Goal: Check status: Check status

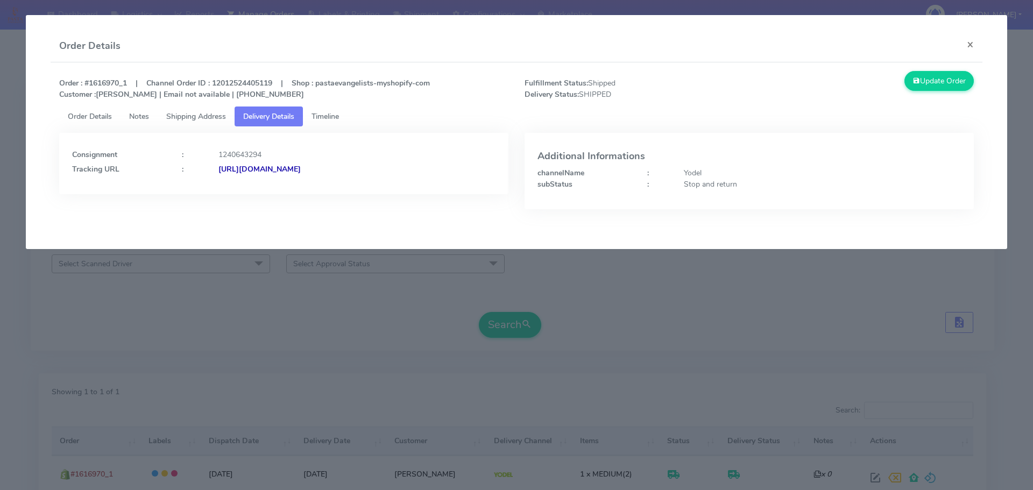
click at [376, 303] on modal-container "Order Details × Order : #1616970_1 | Channel Order ID : 12012524405119 | Shop :…" at bounding box center [516, 245] width 1033 height 490
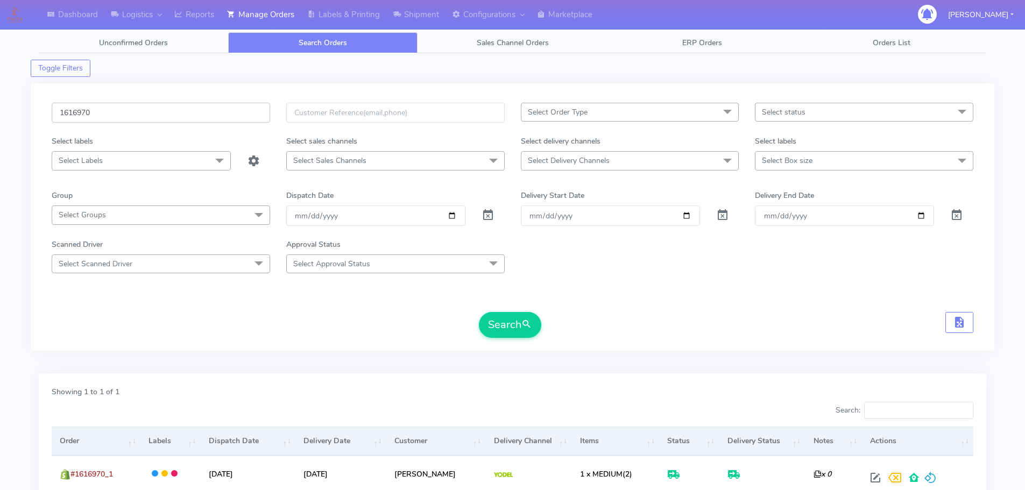
click at [225, 116] on input "1616970" at bounding box center [161, 113] width 218 height 20
paste input "90"
type input "1619070"
click at [479, 312] on button "Search" at bounding box center [510, 325] width 62 height 26
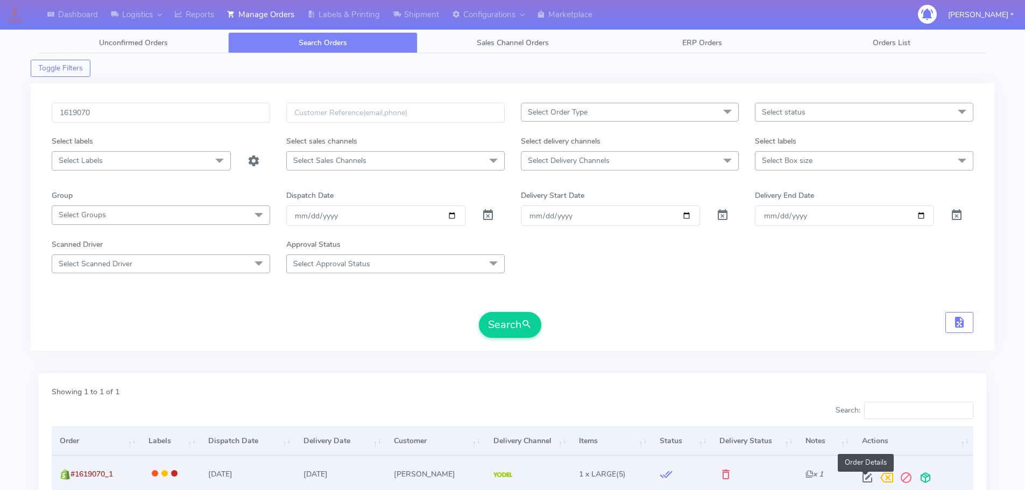
click at [869, 480] on span at bounding box center [866, 480] width 19 height 10
select select "5"
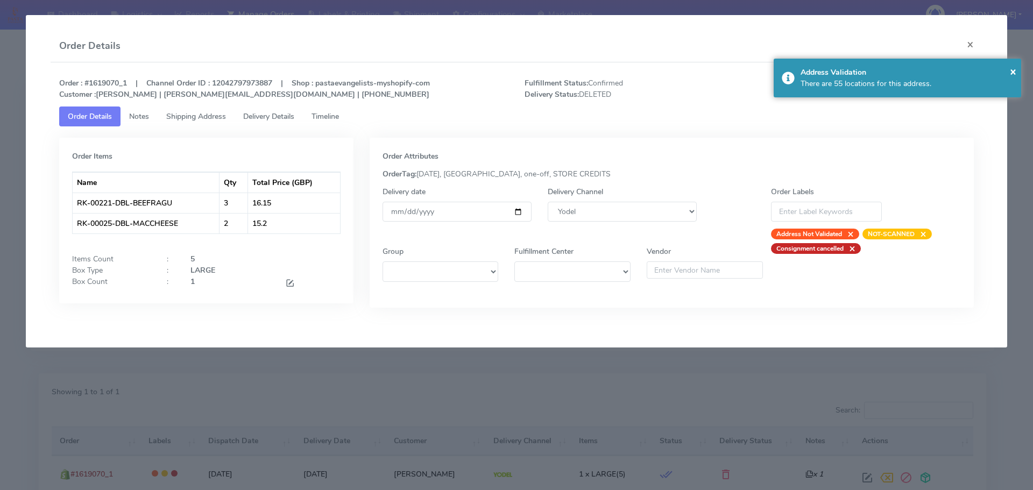
click at [319, 113] on span "Timeline" at bounding box center [324, 116] width 27 height 10
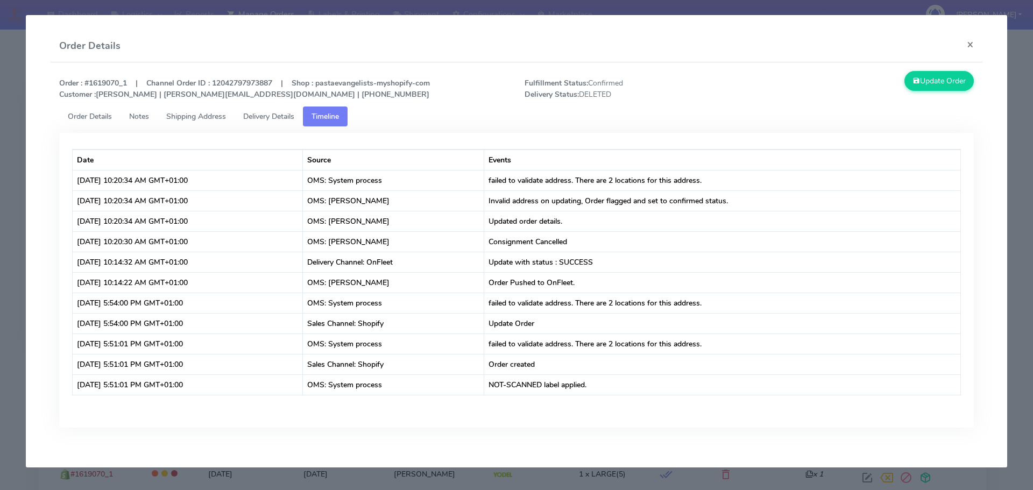
click at [96, 119] on span "Order Details" at bounding box center [90, 116] width 44 height 10
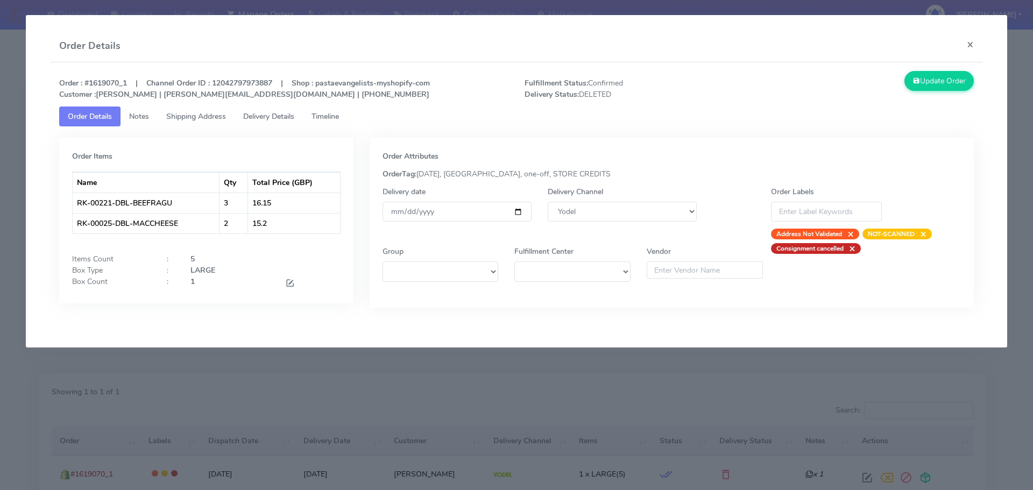
click at [554, 384] on modal-container "Order Details × Order : #1619070_1 | Channel Order ID : 12042797973887 | Shop :…" at bounding box center [516, 245] width 1033 height 490
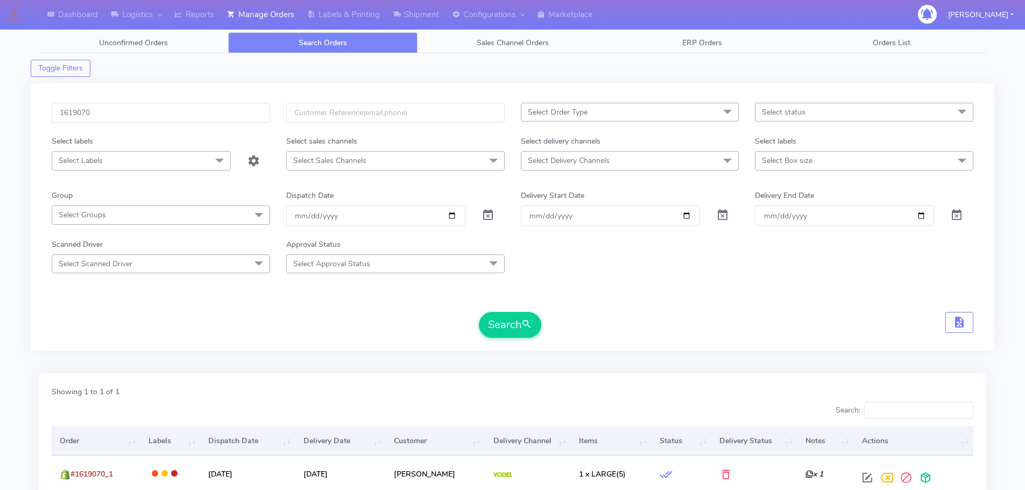
click at [364, 342] on div "1619070 Select Order Type Select All MEALS ATAVI One Off Pasta Club Gift Kit Ev…" at bounding box center [512, 223] width 937 height 241
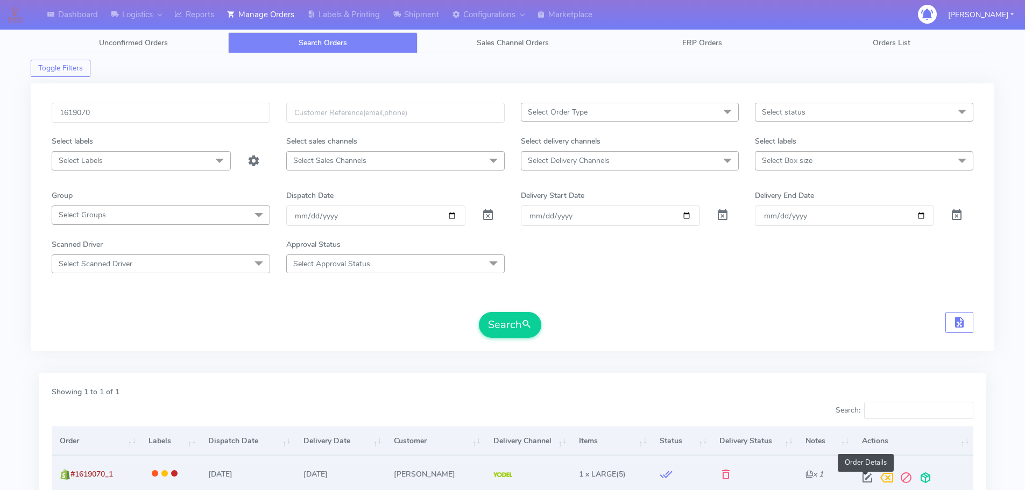
click at [866, 478] on span at bounding box center [866, 480] width 19 height 10
select select "5"
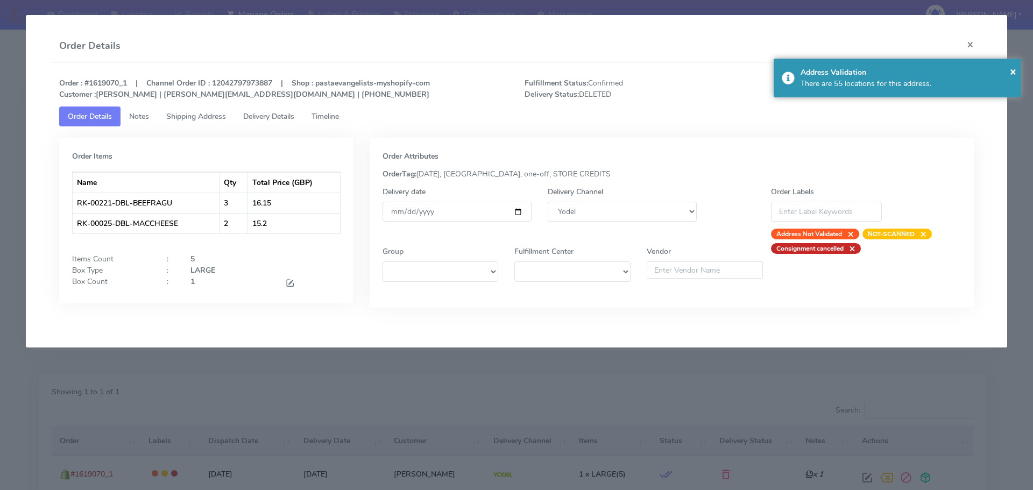
click at [329, 115] on span "Timeline" at bounding box center [324, 116] width 27 height 10
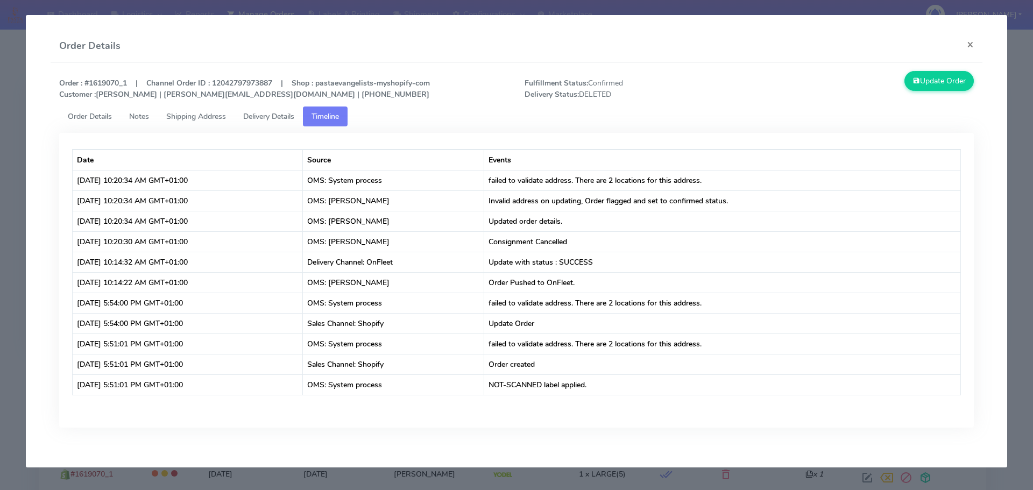
click at [201, 125] on link "Shipping Address" at bounding box center [196, 116] width 77 height 20
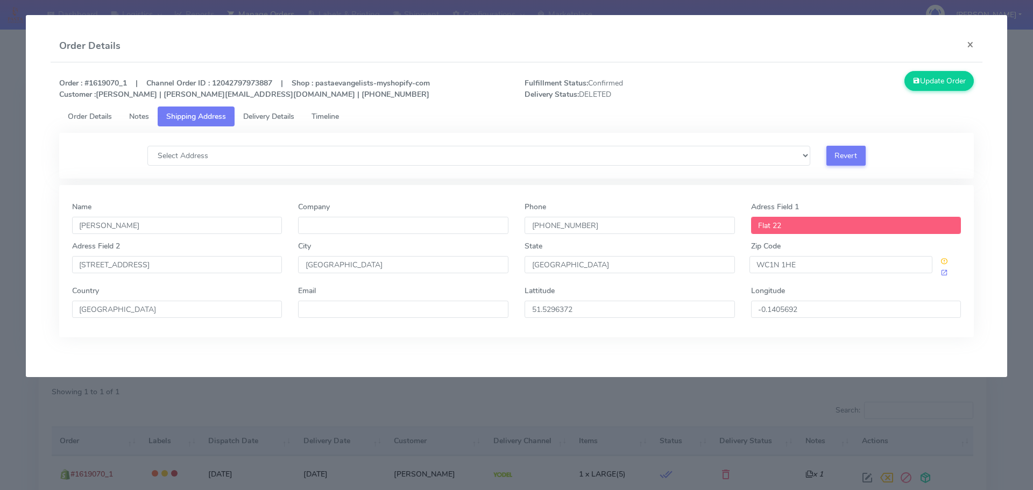
click at [256, 118] on span "Delivery Details" at bounding box center [268, 116] width 51 height 10
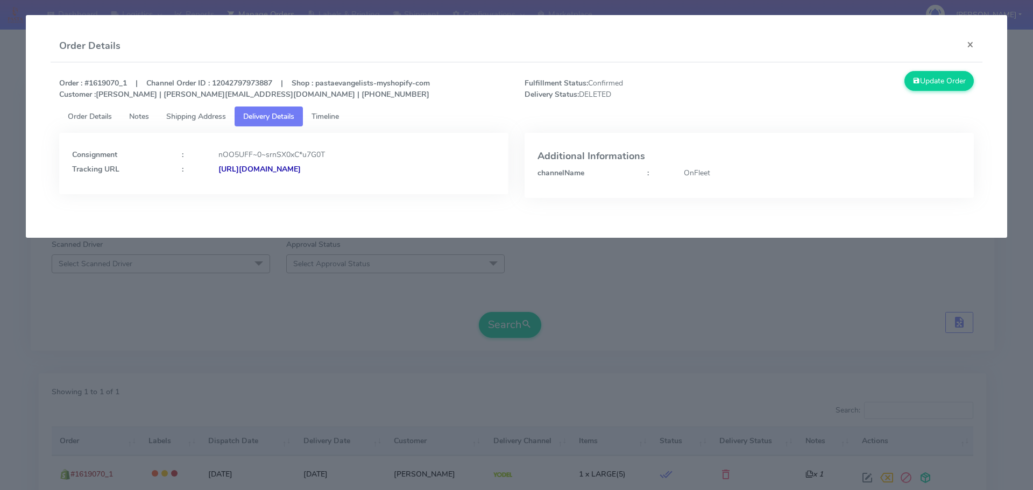
click at [254, 168] on strong "[URL][DOMAIN_NAME]" at bounding box center [259, 169] width 82 height 10
click at [422, 283] on modal-container "Order Details × Order : #1619070_1 | Channel Order ID : 12042797973887 | Shop :…" at bounding box center [516, 245] width 1033 height 490
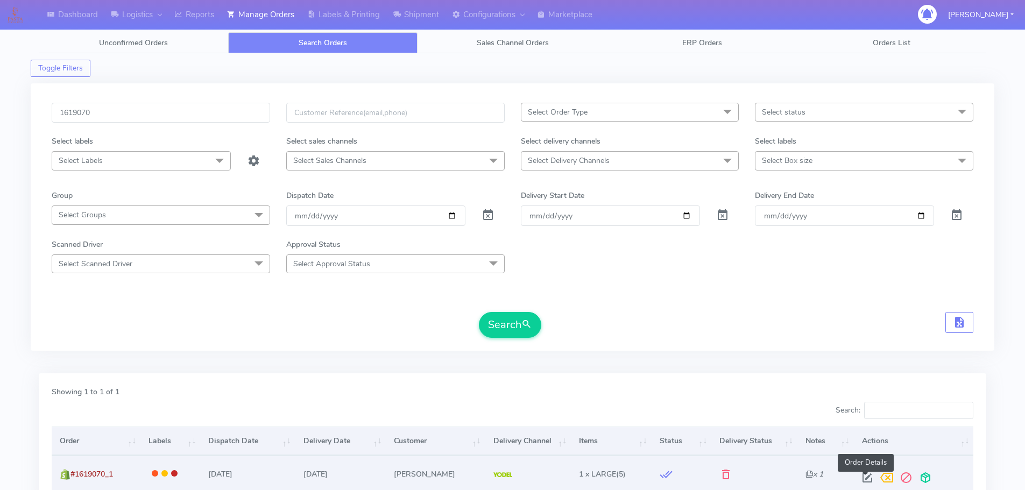
click at [863, 477] on span at bounding box center [866, 480] width 19 height 10
select select "5"
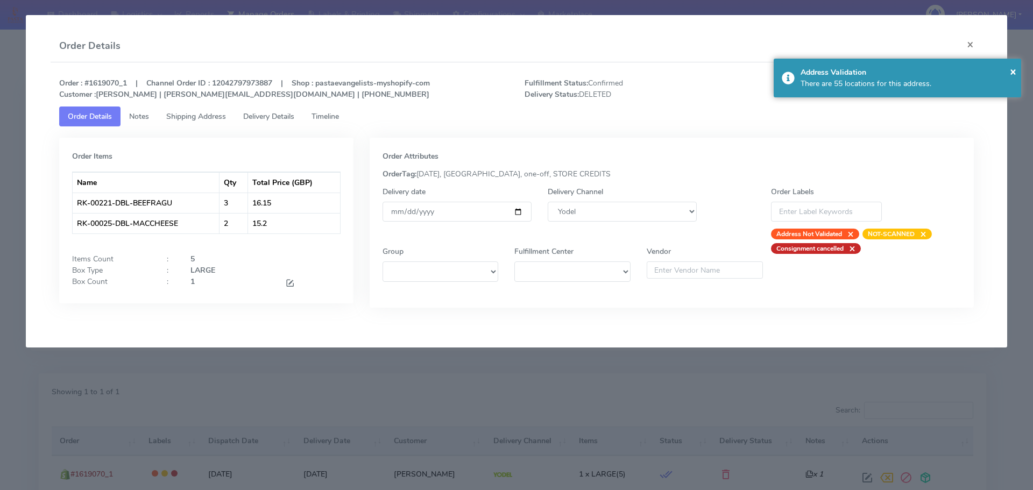
click at [330, 117] on span "Timeline" at bounding box center [324, 116] width 27 height 10
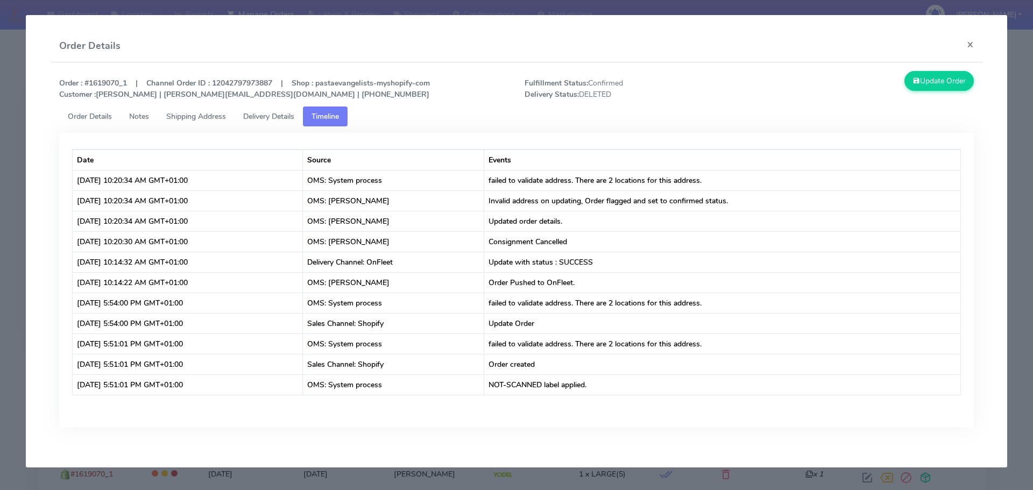
click at [5, 133] on modal-container "Order Details × Order : #1619070_1 | Channel Order ID : 12042797973887 | Shop :…" at bounding box center [516, 245] width 1033 height 490
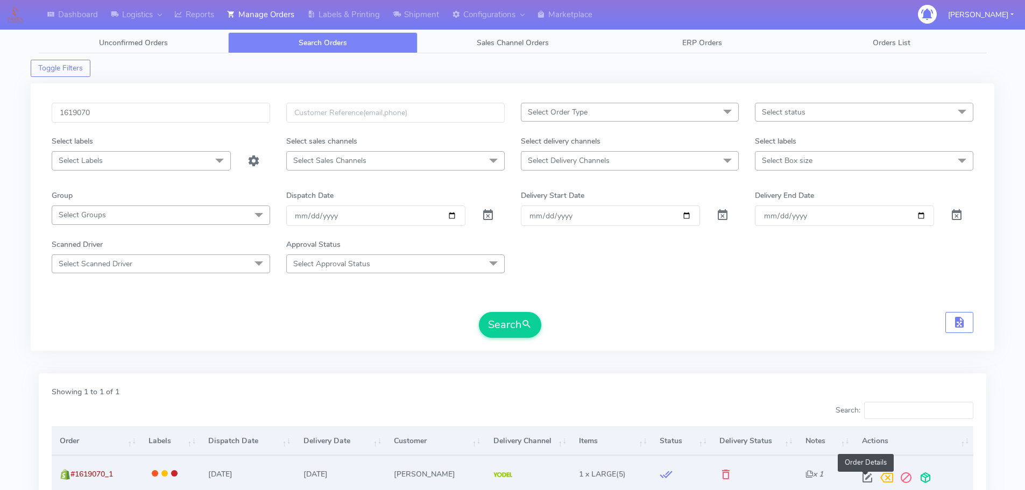
click at [869, 480] on span at bounding box center [866, 480] width 19 height 10
select select "5"
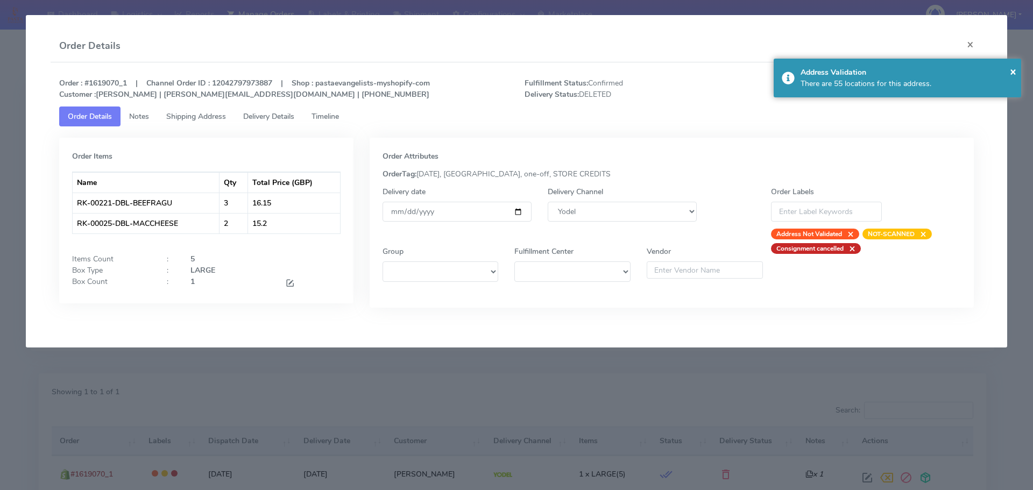
click at [815, 247] on strong "Consignment cancelled" at bounding box center [809, 248] width 67 height 9
copy strong "Consignment cancelled"
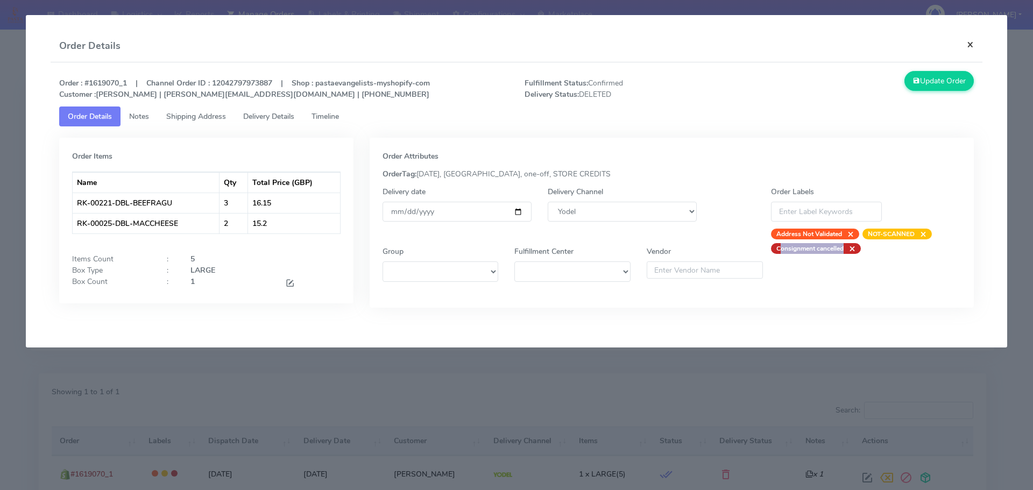
click at [970, 40] on button "×" at bounding box center [970, 44] width 24 height 29
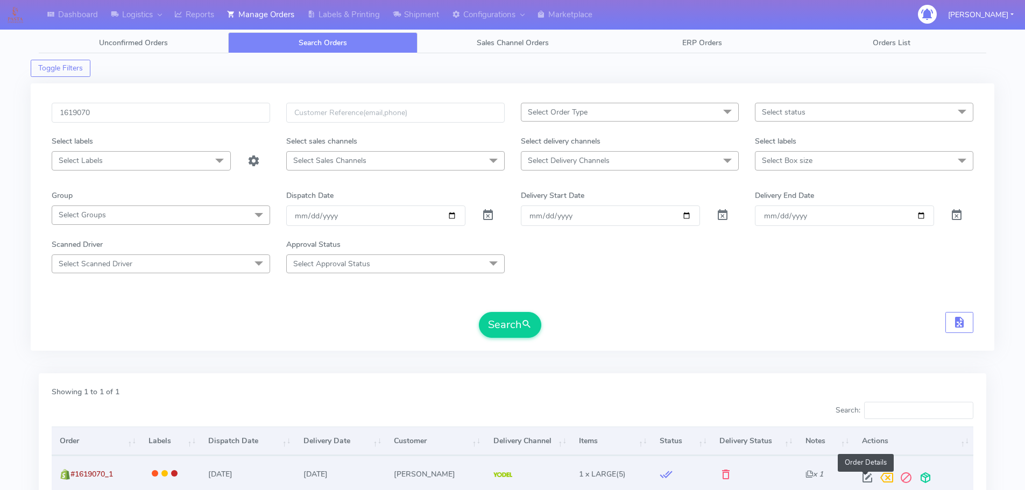
click at [861, 478] on span at bounding box center [866, 480] width 19 height 10
select select "5"
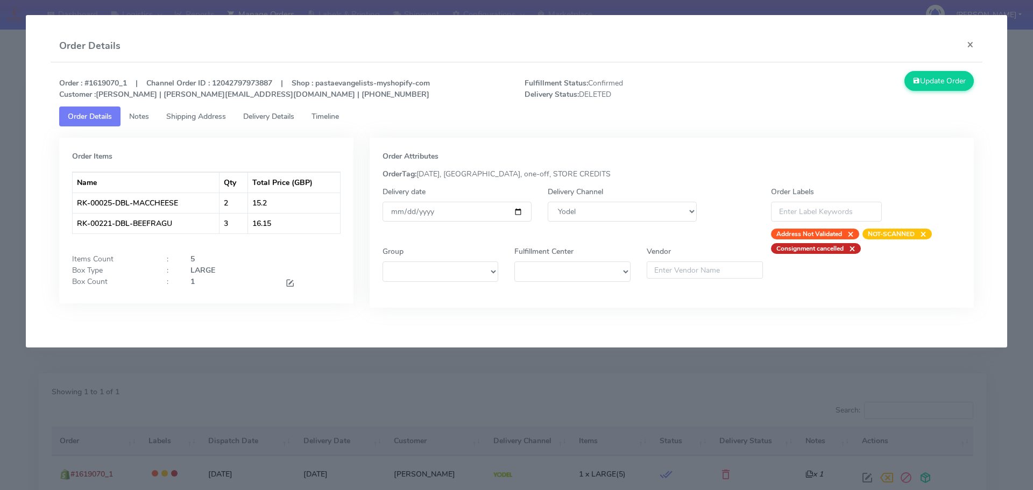
click at [338, 112] on span "Timeline" at bounding box center [324, 116] width 27 height 10
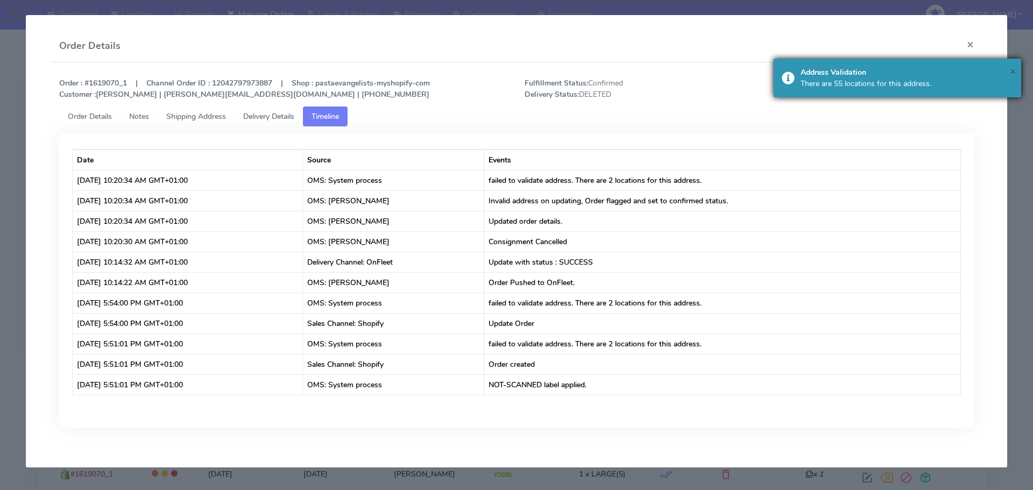
drag, startPoint x: 1014, startPoint y: 69, endPoint x: 1008, endPoint y: 70, distance: 6.0
click at [1013, 69] on span "×" at bounding box center [1012, 71] width 6 height 15
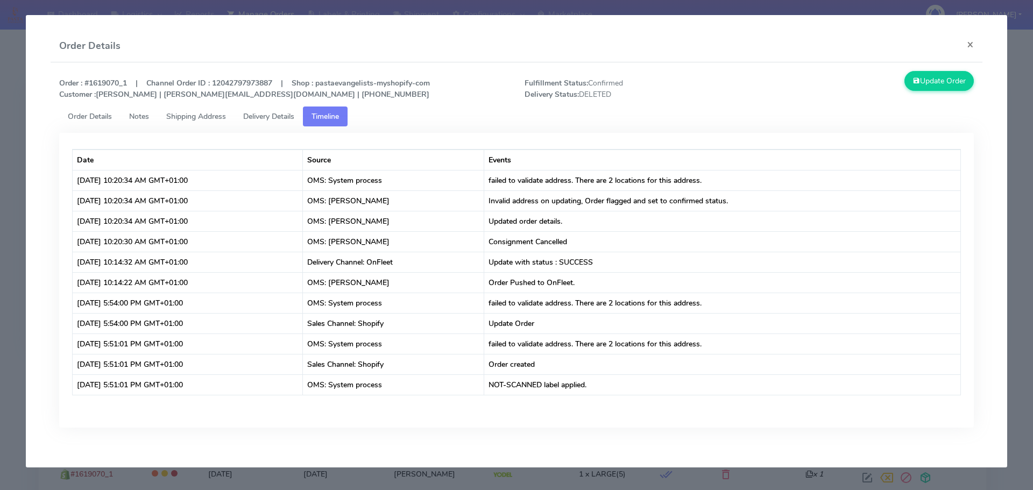
drag, startPoint x: 3, startPoint y: 214, endPoint x: 11, endPoint y: 196, distance: 19.5
click at [3, 214] on modal-container "Order Details × Order : #1619070_1 | Channel Order ID : 12042797973887 | Shop :…" at bounding box center [516, 245] width 1033 height 490
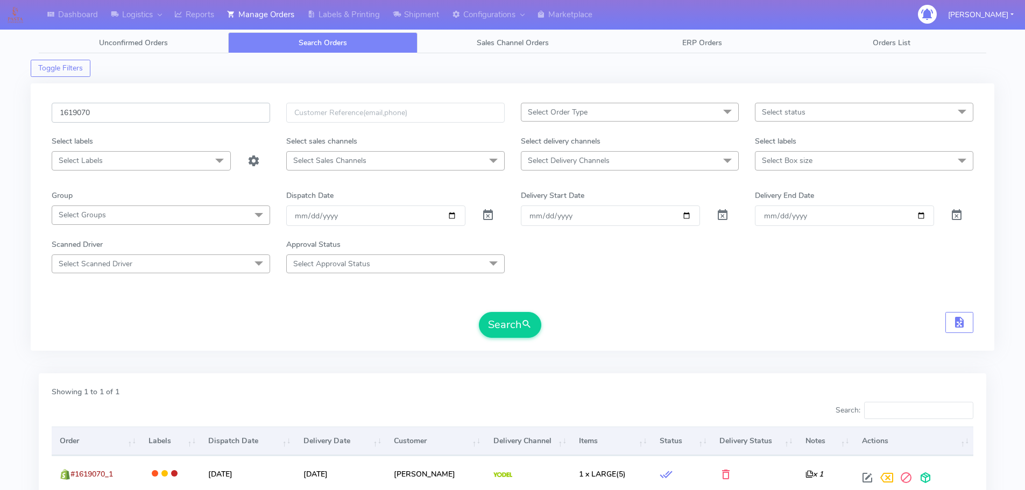
click at [236, 116] on input "1619070" at bounding box center [161, 113] width 218 height 20
paste input "7545"
click at [479, 312] on button "Search" at bounding box center [510, 325] width 62 height 26
click at [617, 307] on form "1617545 Select Order Type Select All MEALS ATAVI One Off Pasta Club Gift Kit Ev…" at bounding box center [512, 220] width 921 height 235
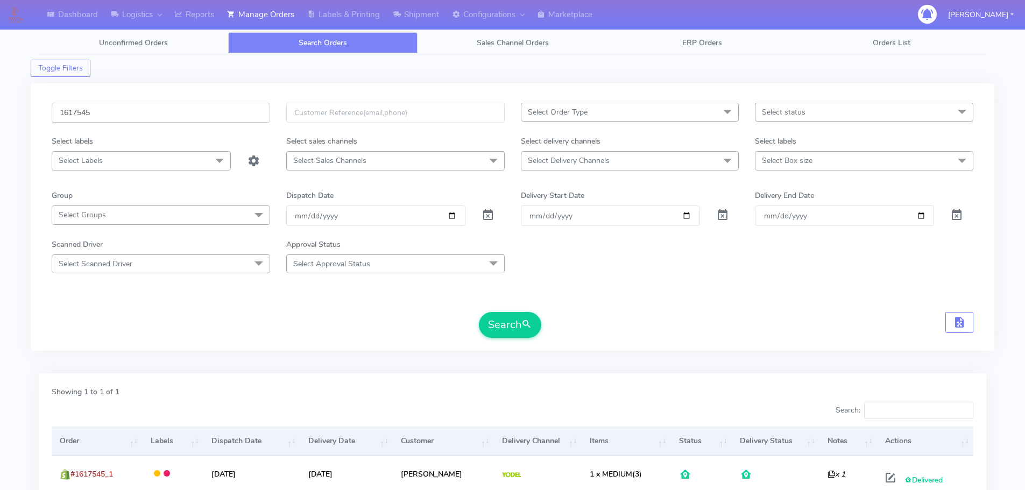
click at [237, 109] on input "1617545" at bounding box center [161, 113] width 218 height 20
paste input "9134"
type input "1619134"
click at [479, 312] on button "Search" at bounding box center [510, 325] width 62 height 26
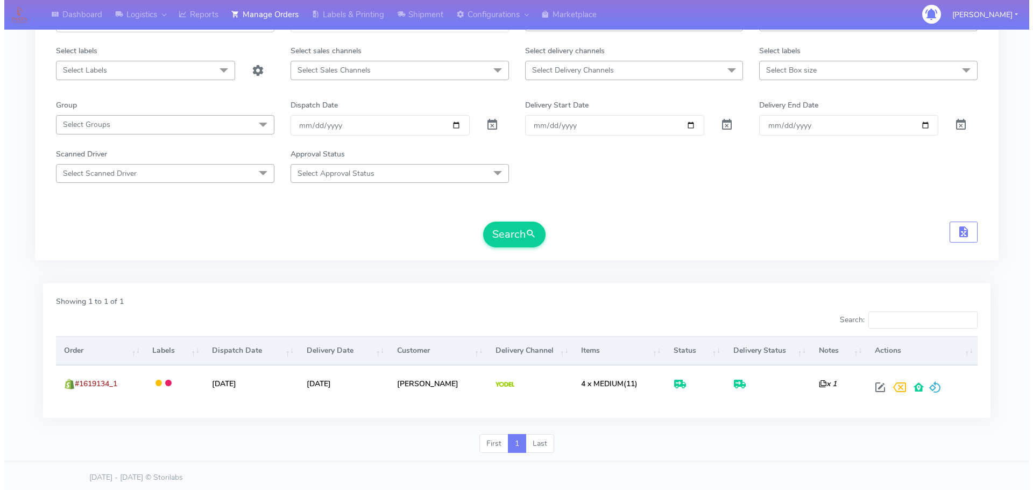
scroll to position [94, 0]
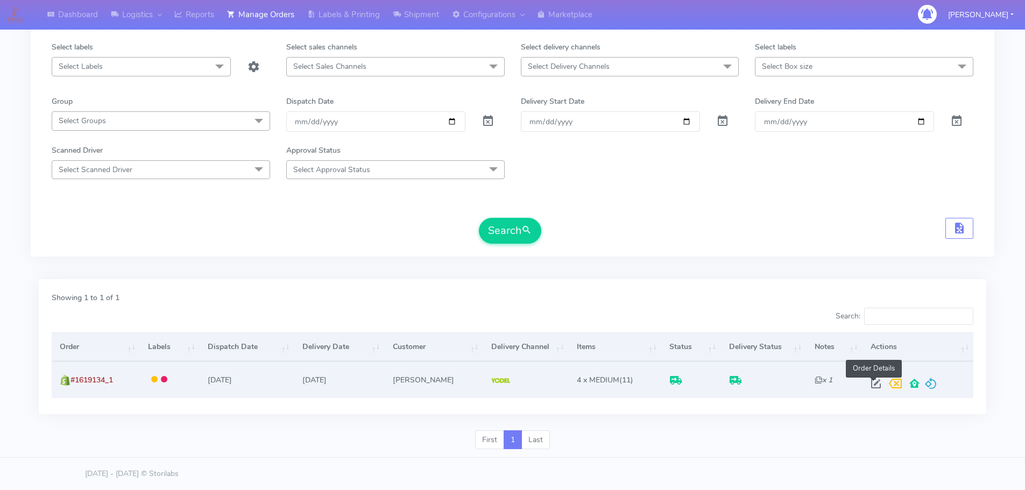
click at [876, 384] on span at bounding box center [875, 386] width 19 height 10
select select "5"
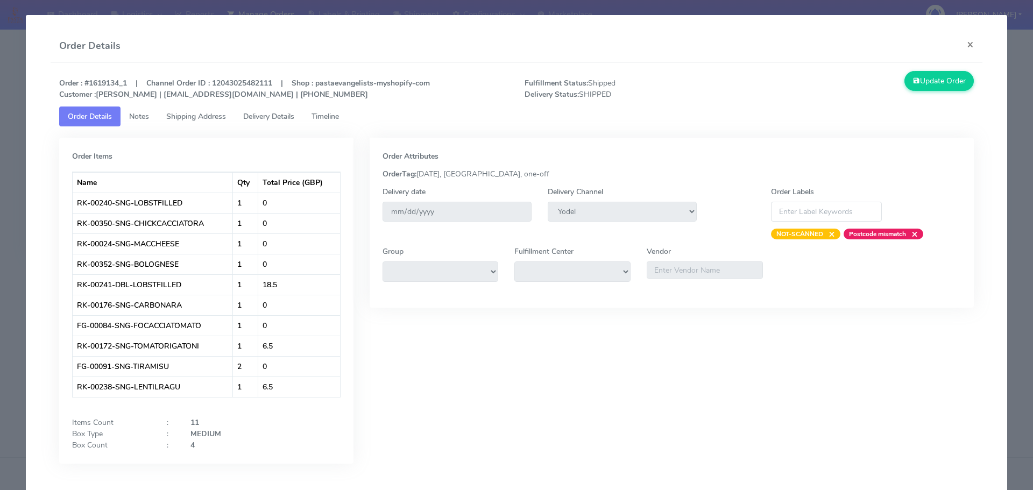
click at [283, 116] on span "Delivery Details" at bounding box center [268, 116] width 51 height 10
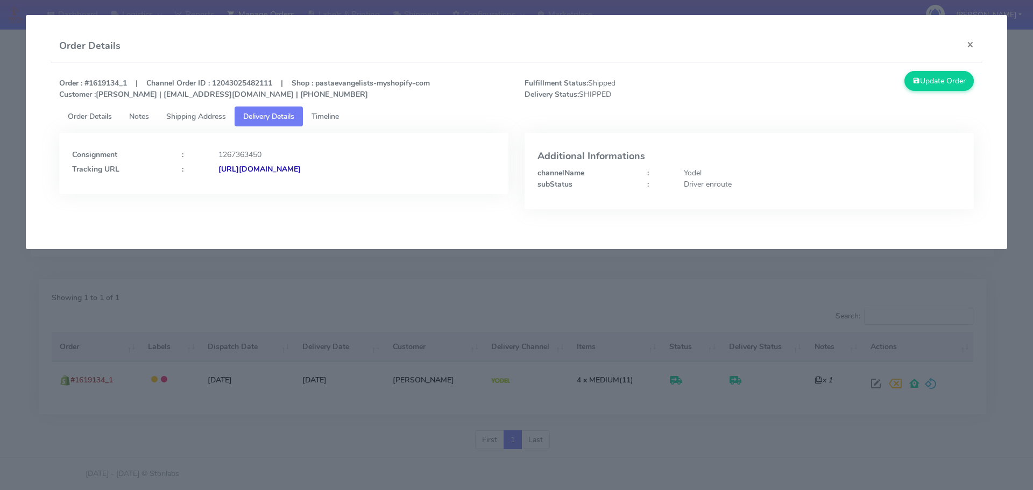
drag, startPoint x: 452, startPoint y: 178, endPoint x: 336, endPoint y: 190, distance: 116.8
click at [336, 190] on div "Consignment : 1267363450 Tracking URL : [URL][DOMAIN_NAME]" at bounding box center [283, 163] width 449 height 61
copy strong "JJD0002249960883741"
click at [520, 303] on modal-container "Order Details × Order : #1619134_1 | Channel Order ID : 12043025482111 | Shop :…" at bounding box center [516, 245] width 1033 height 490
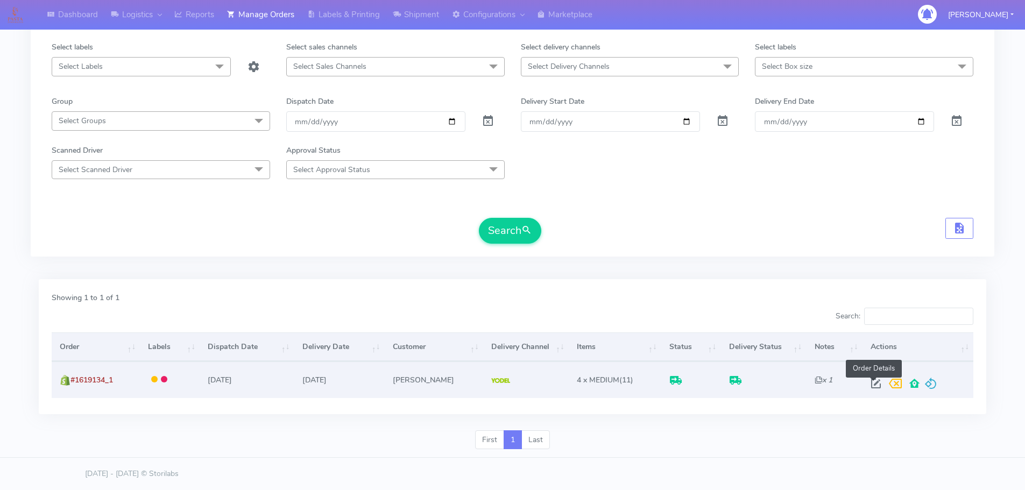
click at [875, 383] on span at bounding box center [875, 386] width 19 height 10
select select "5"
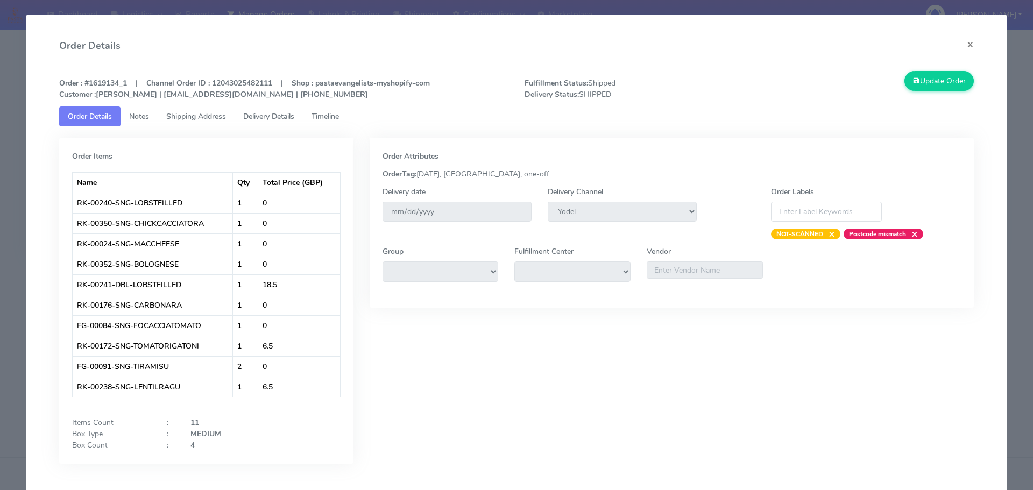
click at [731, 436] on div "Order Attributes OrderTag: [DATE], [GEOGRAPHIC_DATA], one-off Delivery date [DA…" at bounding box center [671, 309] width 621 height 342
click at [339, 113] on span "Timeline" at bounding box center [324, 116] width 27 height 10
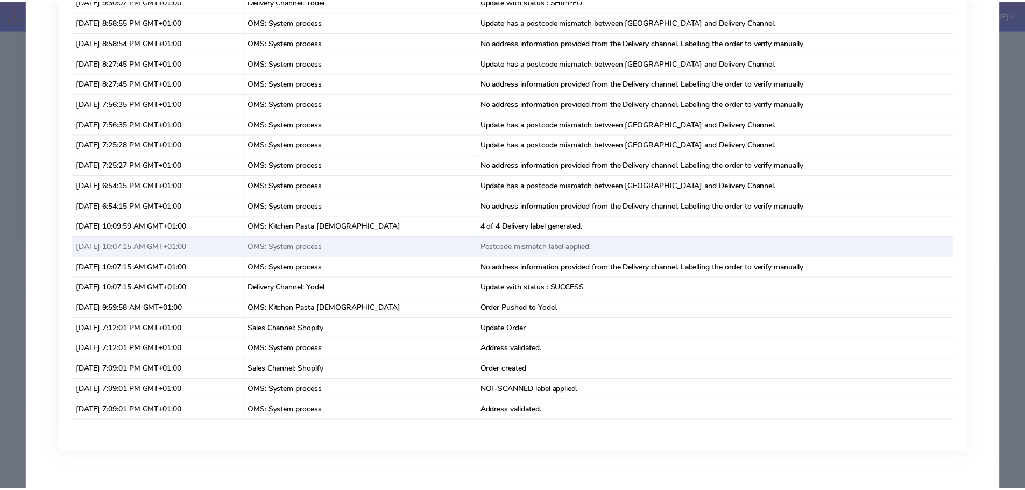
scroll to position [1771, 0]
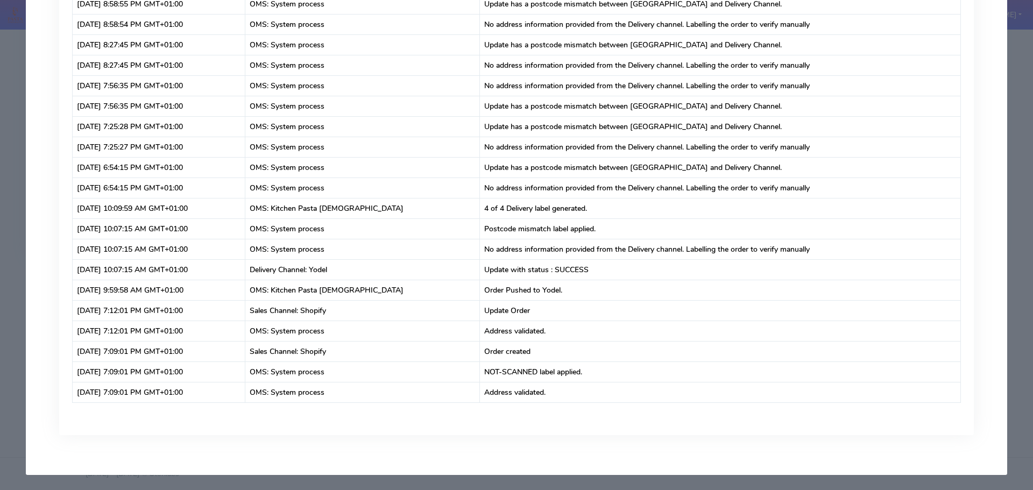
click at [0, 256] on modal-container "Order Details × Order : #1619134_1 | Channel Order ID : 12043025482111 | Shop :…" at bounding box center [516, 245] width 1033 height 490
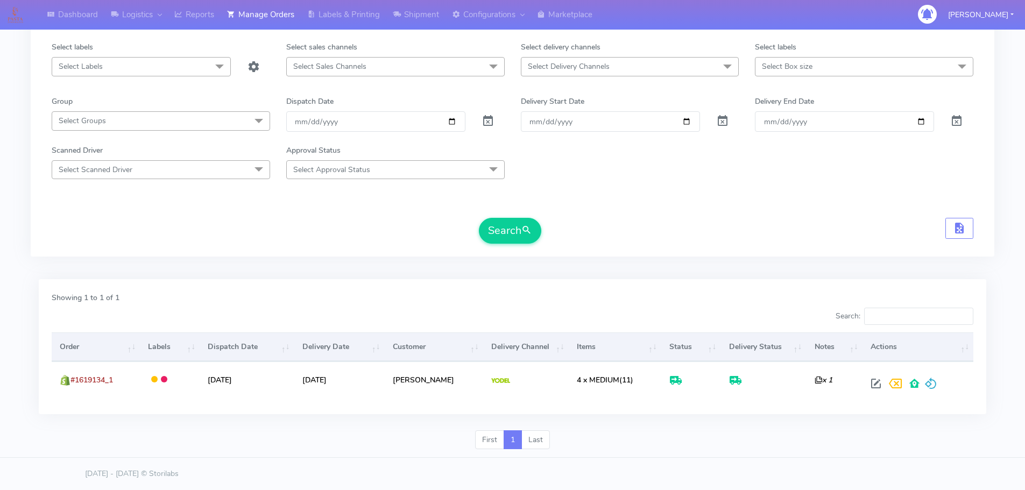
drag, startPoint x: 776, startPoint y: 257, endPoint x: 700, endPoint y: 274, distance: 77.9
click at [776, 257] on div "1619134 Select Order Type Select All MEALS ATAVI One Off Pasta Club Gift Kit Ev…" at bounding box center [512, 122] width 963 height 267
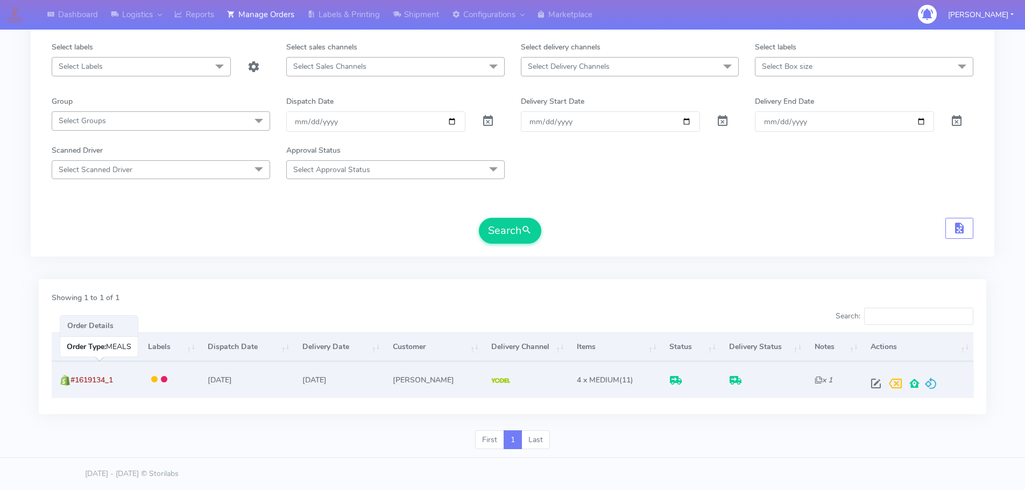
drag, startPoint x: 127, startPoint y: 376, endPoint x: 75, endPoint y: 382, distance: 53.0
click at [75, 382] on td "#1619134_1" at bounding box center [96, 379] width 88 height 36
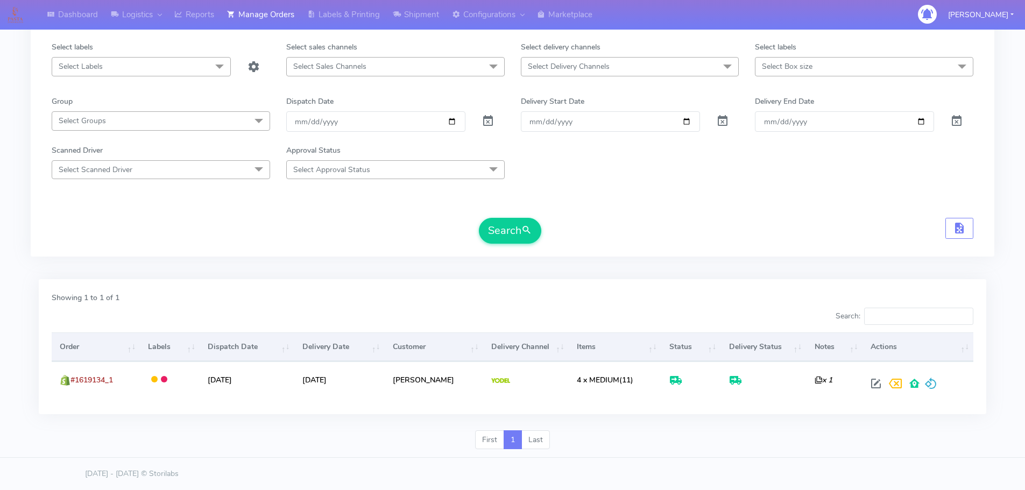
copy span "#1619134_1"
drag, startPoint x: 815, startPoint y: 259, endPoint x: 817, endPoint y: 239, distance: 20.6
click at [815, 259] on div "1619134 Select Order Type Select All MEALS ATAVI One Off Pasta Club Gift Kit Ev…" at bounding box center [512, 128] width 963 height 290
